Goal: Information Seeking & Learning: Learn about a topic

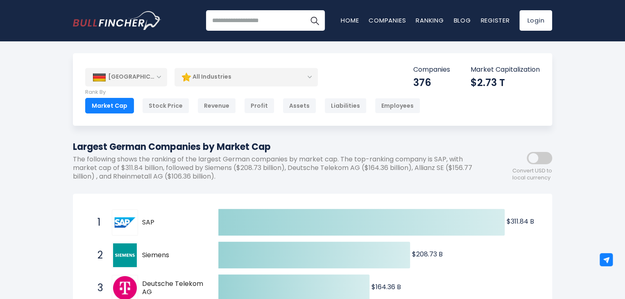
click at [233, 80] on div "All Industries" at bounding box center [246, 77] width 143 height 19
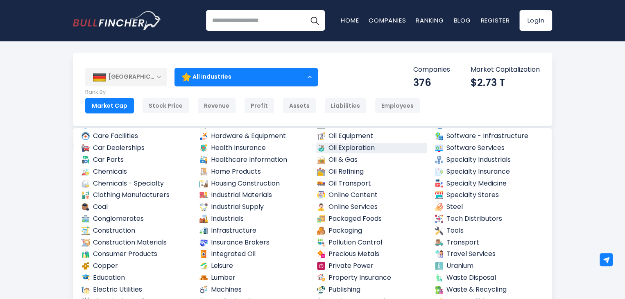
scroll to position [290, 0]
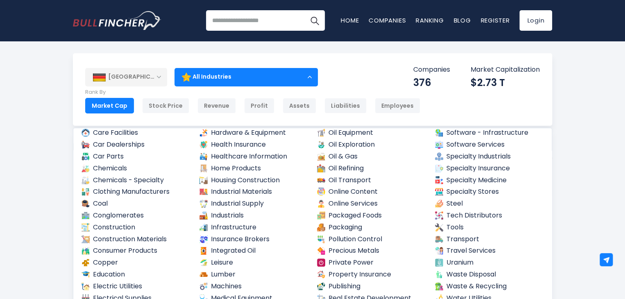
click at [363, 53] on div "[GEOGRAPHIC_DATA] Entire World 30,364 [GEOGRAPHIC_DATA] [GEOGRAPHIC_DATA] 3,960…" at bounding box center [312, 89] width 479 height 73
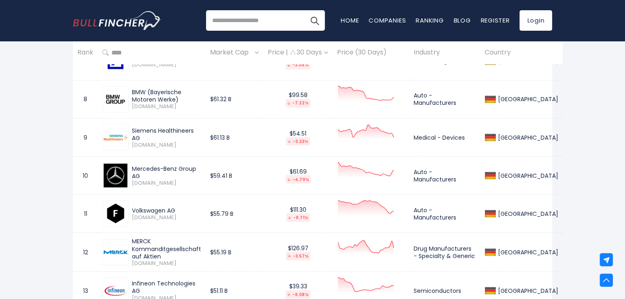
scroll to position [8230, 0]
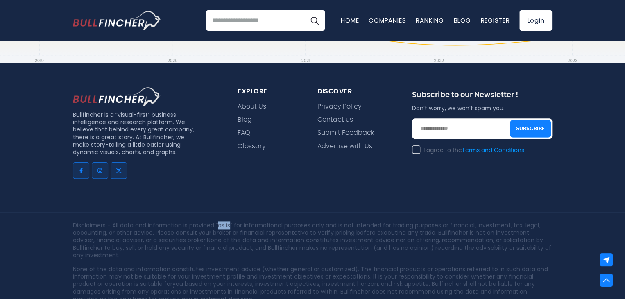
drag, startPoint x: 219, startPoint y: 184, endPoint x: 231, endPoint y: 186, distance: 12.5
click at [231, 222] on p "Disclaimers - All data and information is provided “as is” for informational pu…" at bounding box center [312, 240] width 479 height 37
click at [226, 189] on div at bounding box center [226, 189] width 0 height 0
click at [266, 222] on p "Disclaimers - All data and information is provided “as is” for informational pu…" at bounding box center [312, 240] width 479 height 37
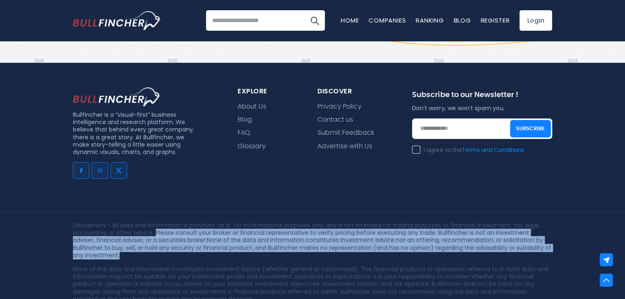
drag, startPoint x: 154, startPoint y: 194, endPoint x: 358, endPoint y: 217, distance: 204.5
click at [358, 222] on p "Disclaimers - All data and information is provided “as is” for informational pu…" at bounding box center [312, 240] width 479 height 37
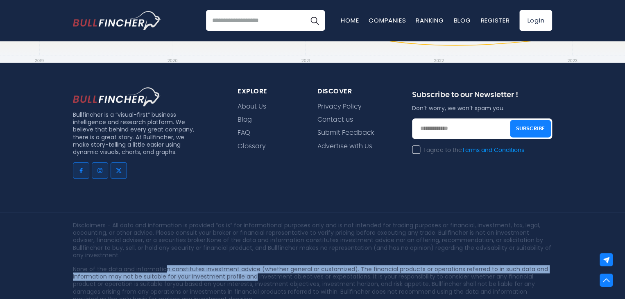
drag, startPoint x: 164, startPoint y: 230, endPoint x: 253, endPoint y: 234, distance: 89.0
click at [253, 266] on p "None of the data and information constitutes investment advice (whether general…" at bounding box center [312, 284] width 479 height 37
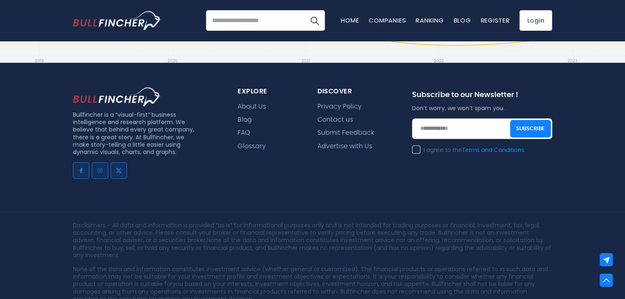
click at [134, 266] on p "None of the data and information constitutes investment advice (whether general…" at bounding box center [312, 284] width 479 height 37
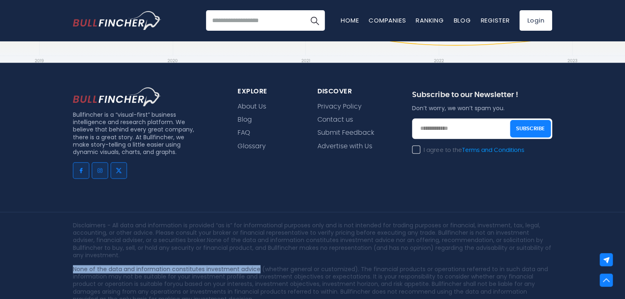
drag, startPoint x: 73, startPoint y: 229, endPoint x: 256, endPoint y: 229, distance: 183.2
click at [256, 266] on p "None of the data and information constitutes investment advice (whether general…" at bounding box center [312, 284] width 479 height 37
click at [250, 233] on div at bounding box center [250, 233] width 0 height 0
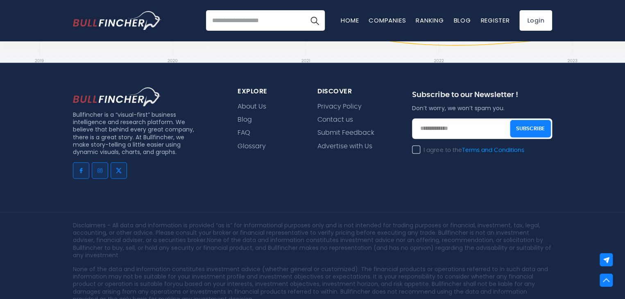
click at [234, 266] on p "None of the data and information constitutes investment advice (whether general…" at bounding box center [312, 284] width 479 height 37
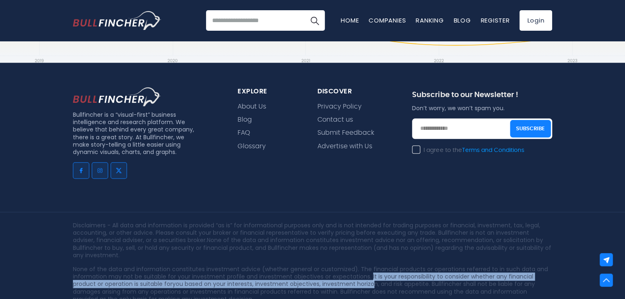
drag, startPoint x: 367, startPoint y: 235, endPoint x: 370, endPoint y: 244, distance: 9.9
click at [370, 266] on p "None of the data and information constitutes investment advice (whether general…" at bounding box center [312, 284] width 479 height 37
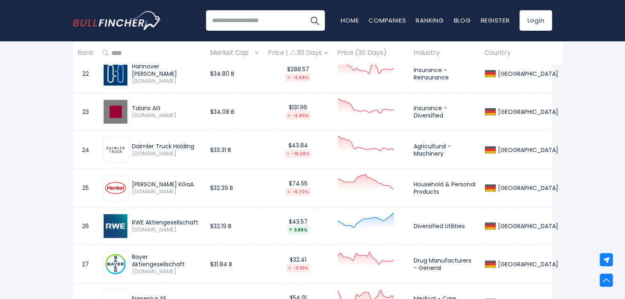
scroll to position [0, 0]
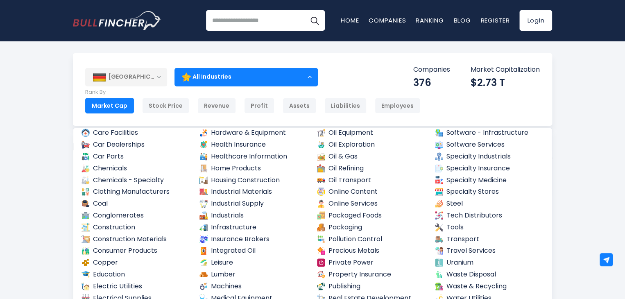
click at [154, 80] on div "[GEOGRAPHIC_DATA]" at bounding box center [126, 77] width 82 height 18
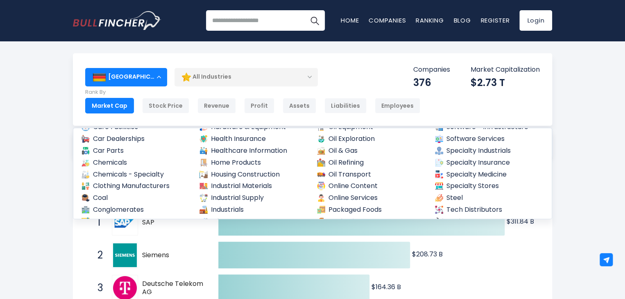
click at [154, 78] on div "[GEOGRAPHIC_DATA]" at bounding box center [126, 77] width 82 height 18
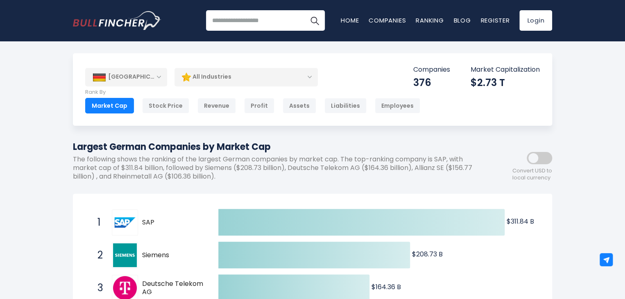
click at [149, 77] on div "[GEOGRAPHIC_DATA]" at bounding box center [126, 77] width 82 height 18
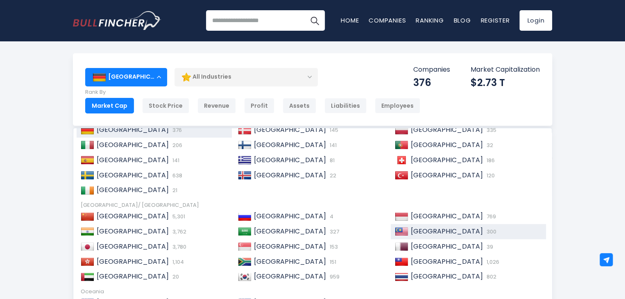
scroll to position [125, 0]
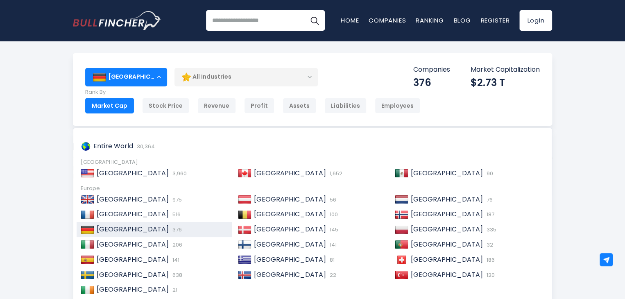
scroll to position [0, 0]
